Goal: Find specific page/section: Find specific page/section

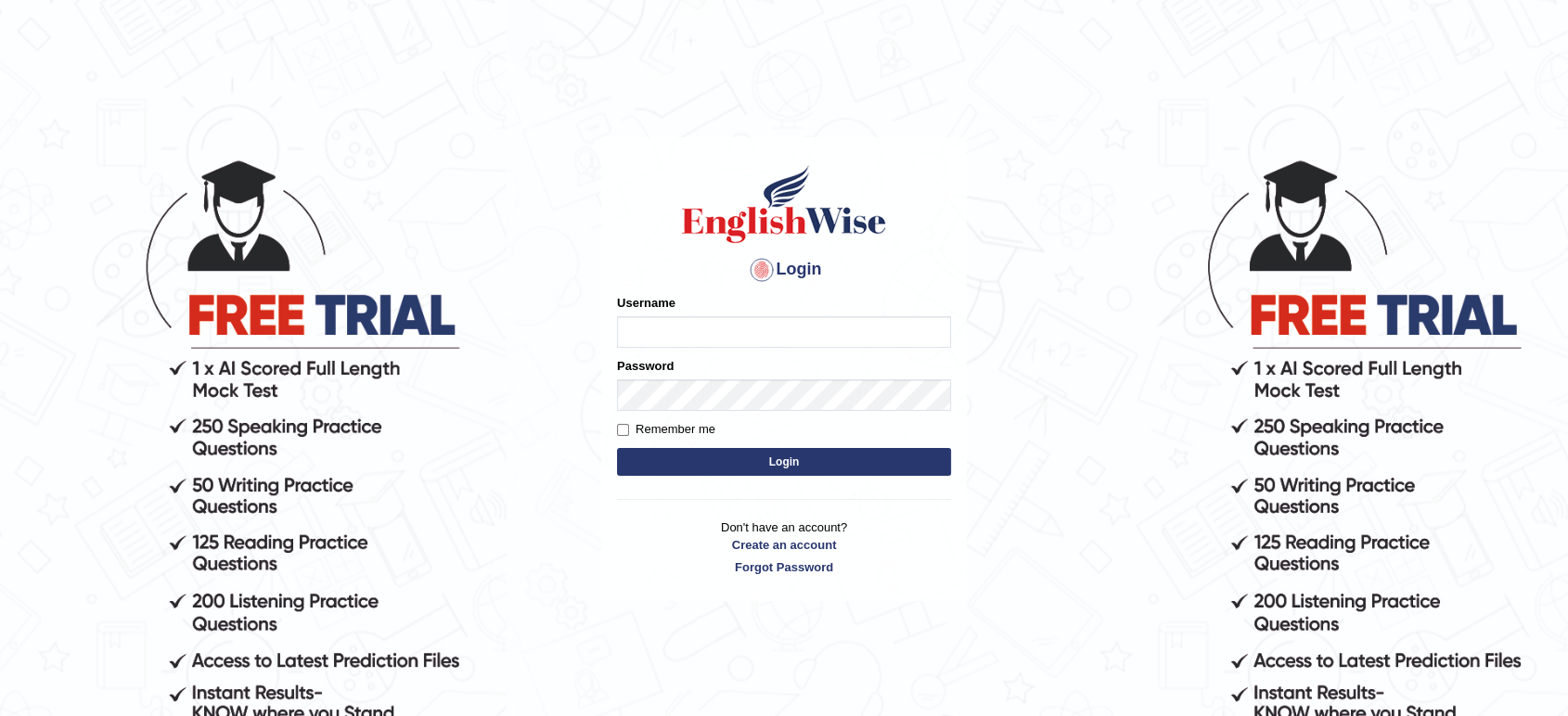
type input "maysi"
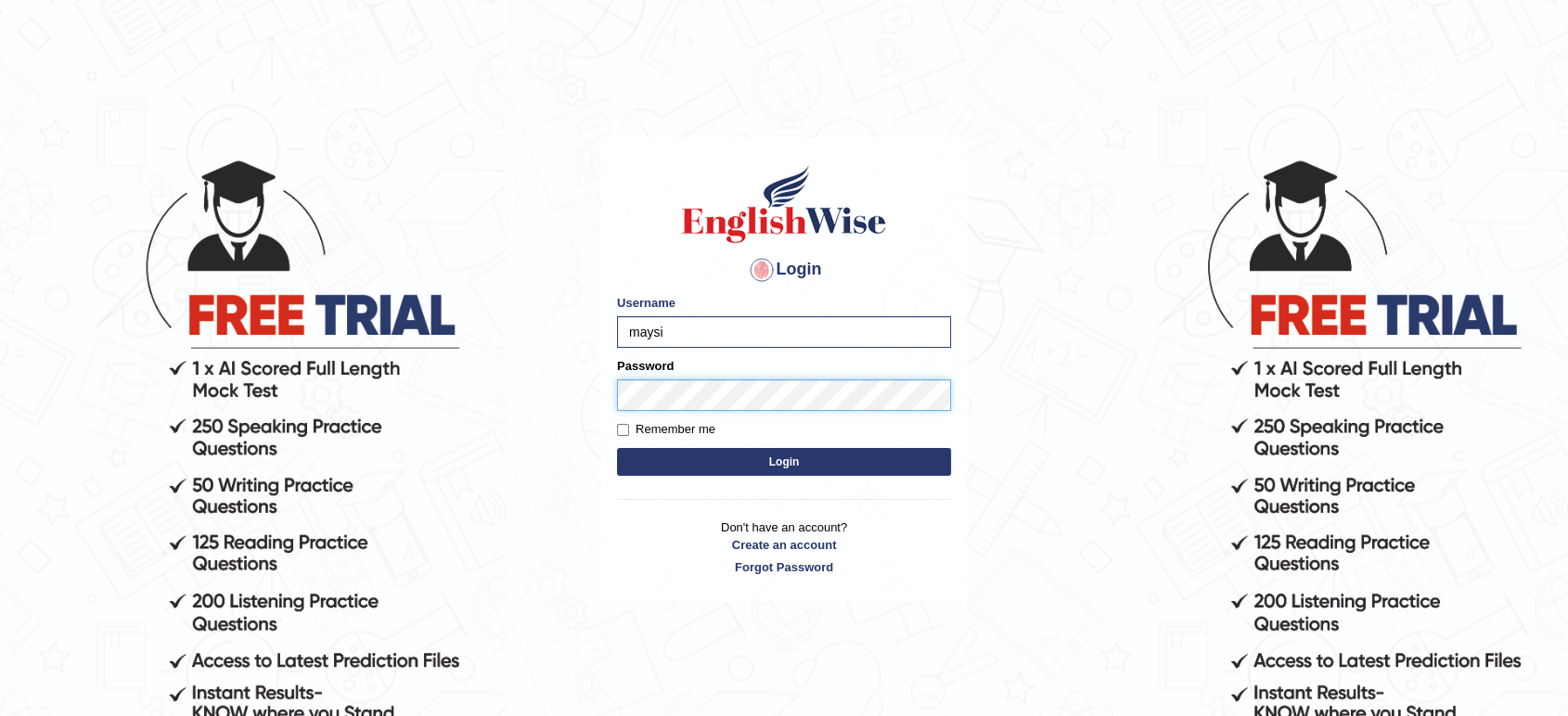
click at [617, 448] on button "Login" at bounding box center [784, 461] width 334 height 28
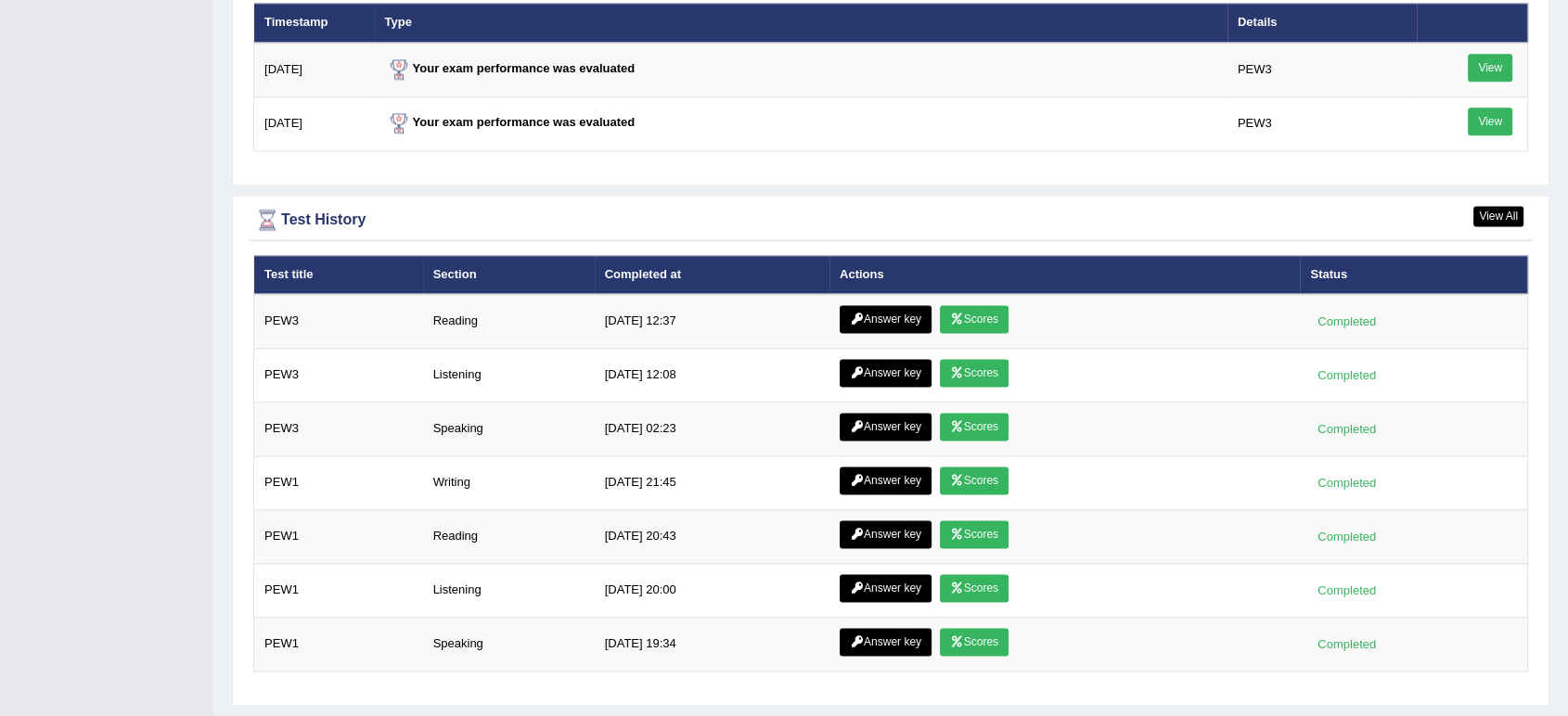
scroll to position [2472, 0]
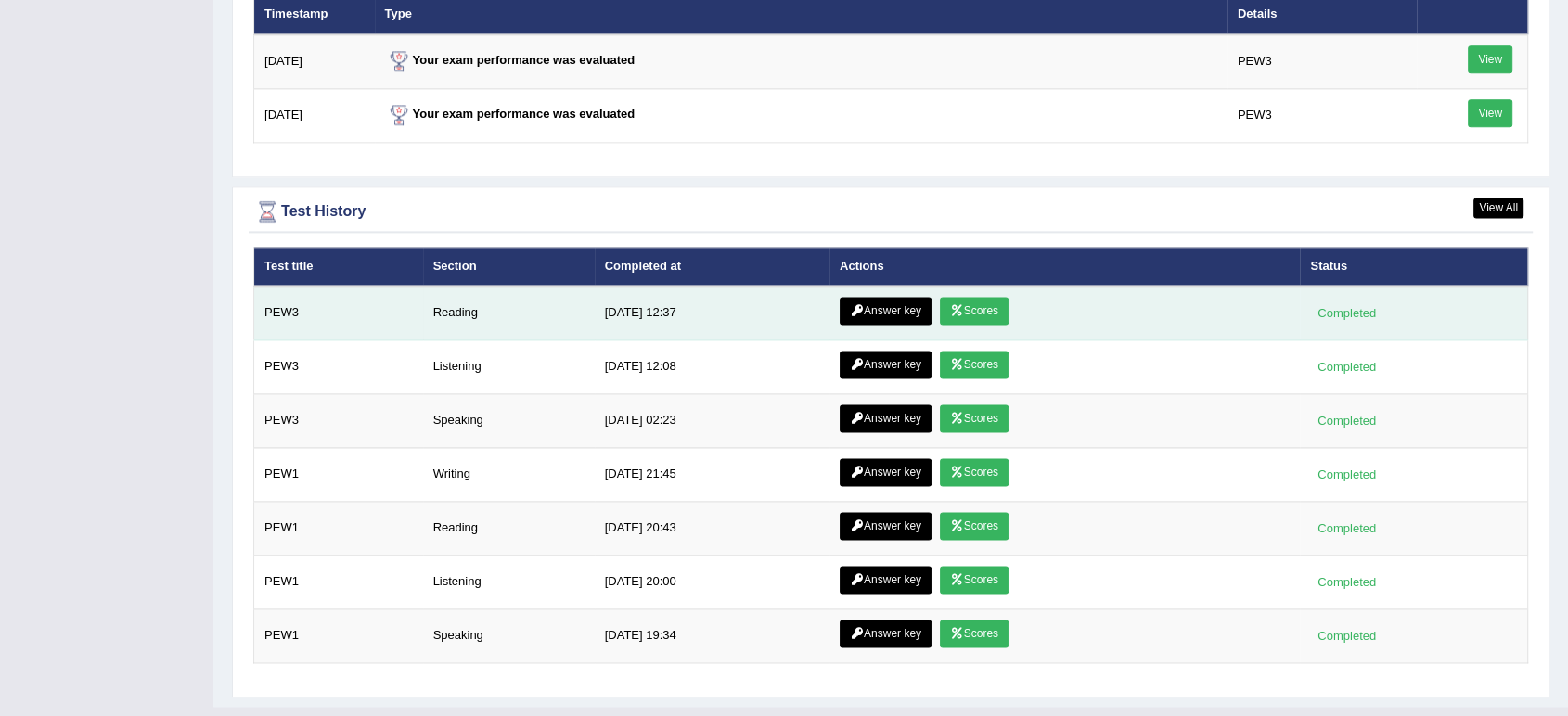
click at [900, 299] on link "Answer key" at bounding box center [885, 310] width 91 height 28
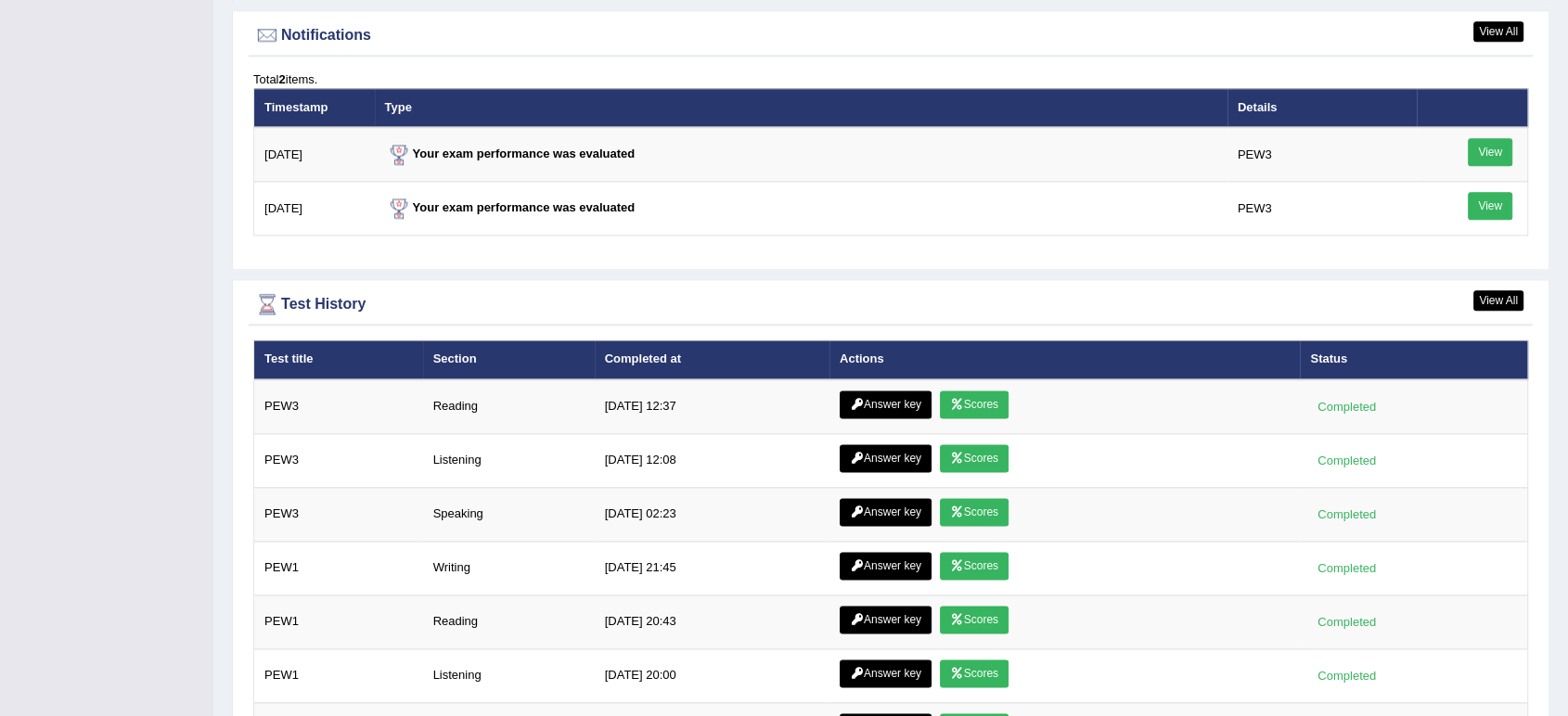
scroll to position [2369, 0]
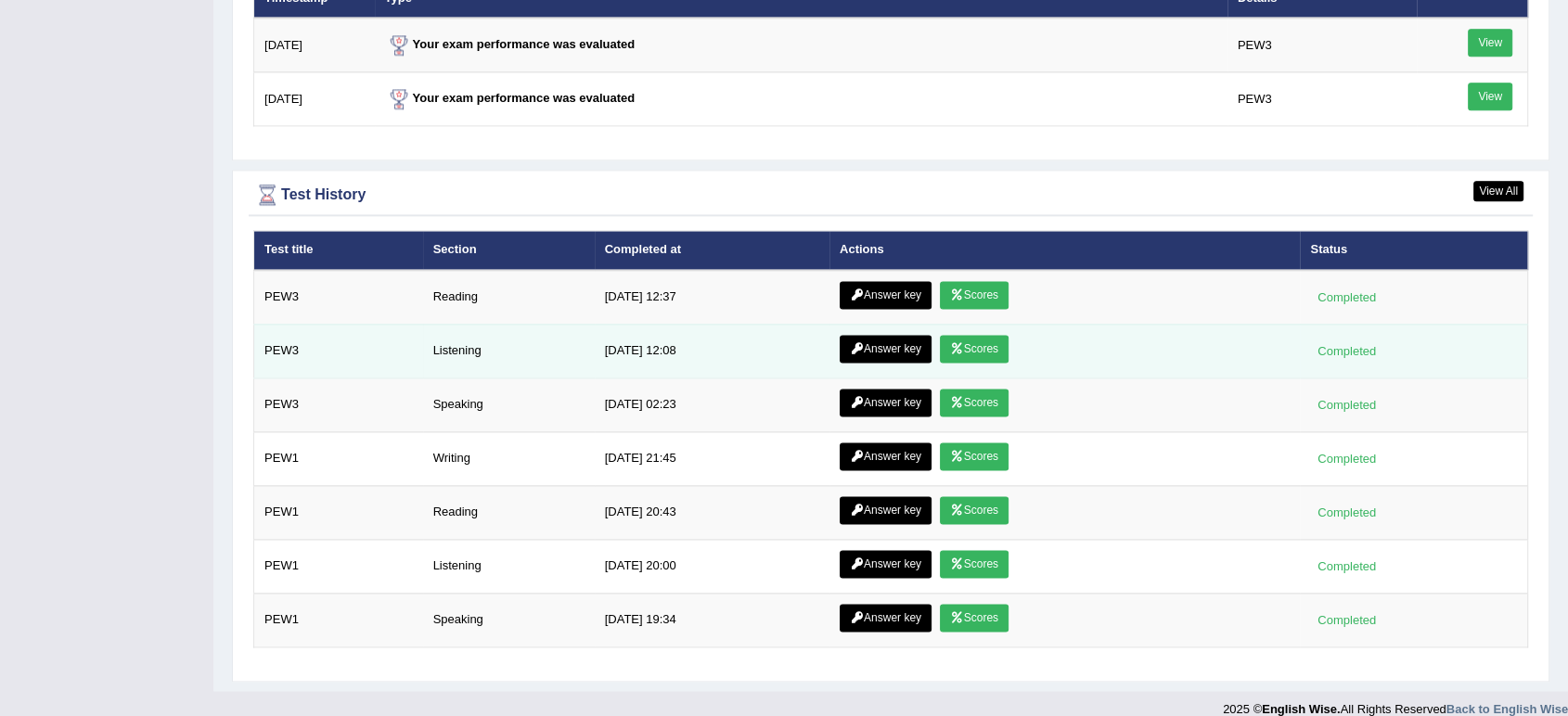
click at [887, 348] on link "Answer key" at bounding box center [885, 348] width 91 height 28
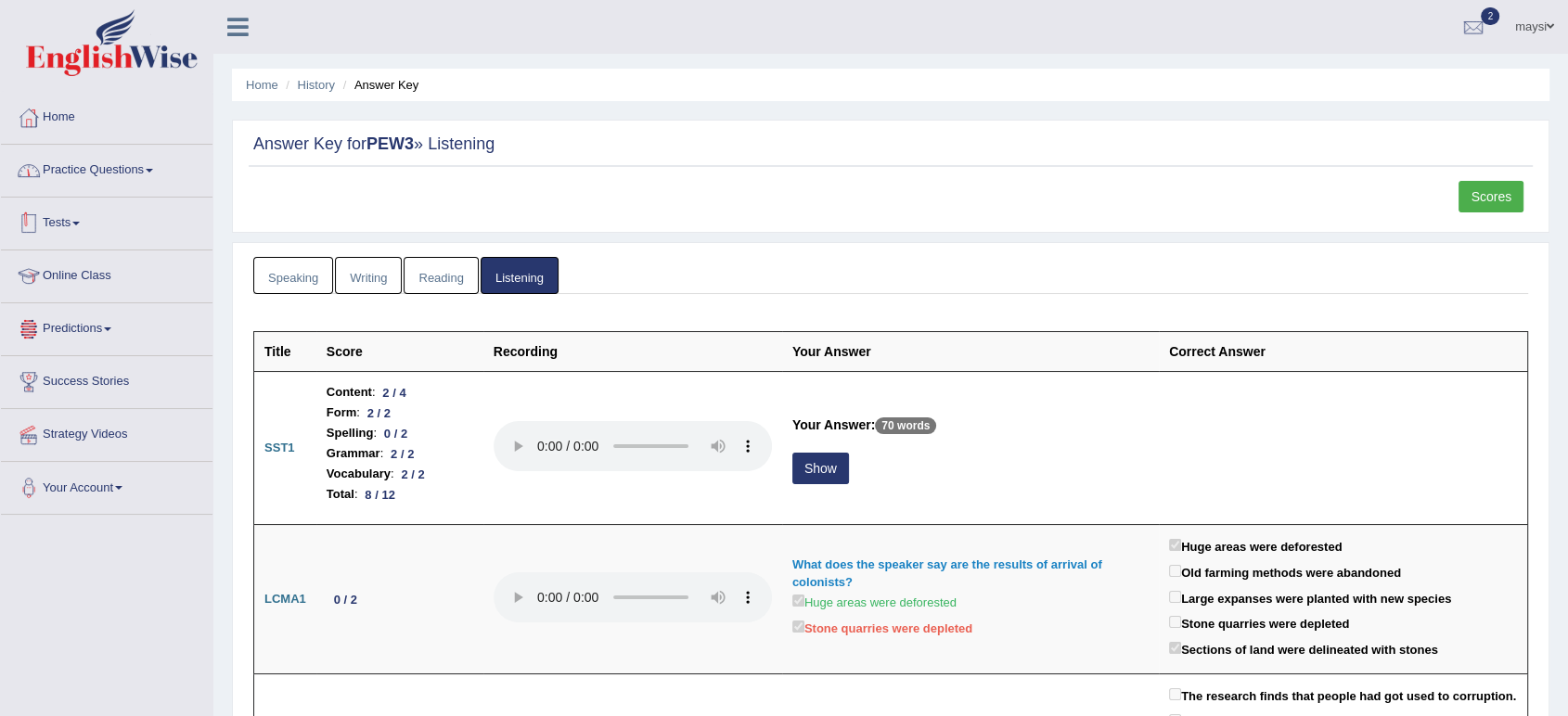
click at [127, 181] on link "Practice Questions" at bounding box center [107, 167] width 212 height 46
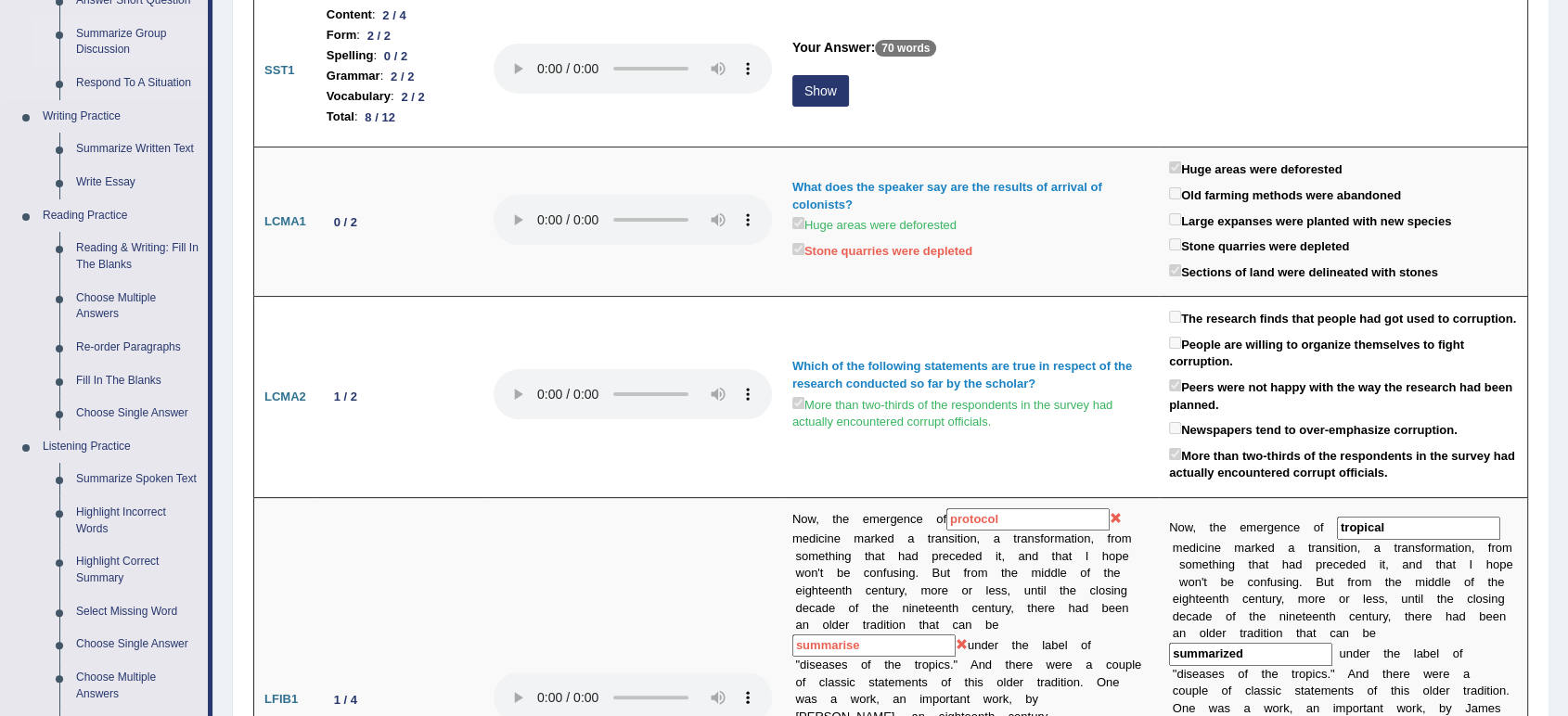
scroll to position [515, 0]
